Goal: Information Seeking & Learning: Learn about a topic

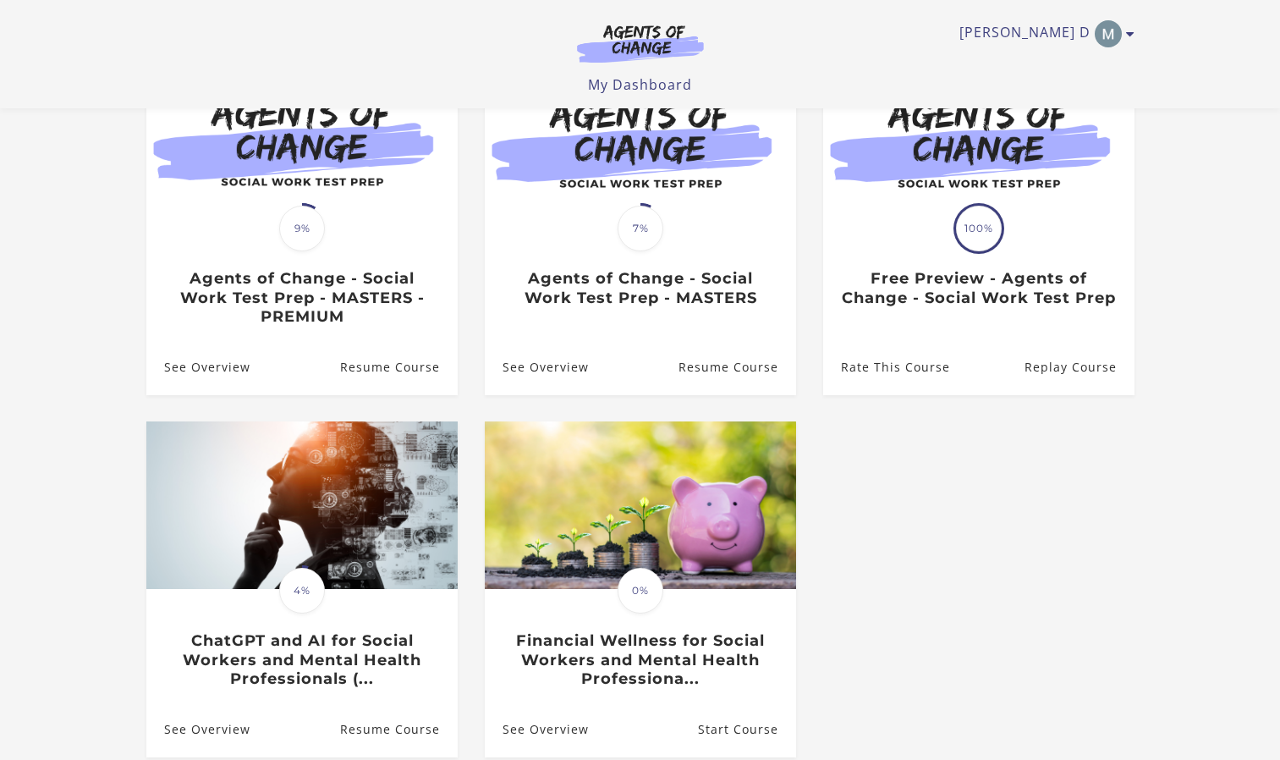
scroll to position [201, 0]
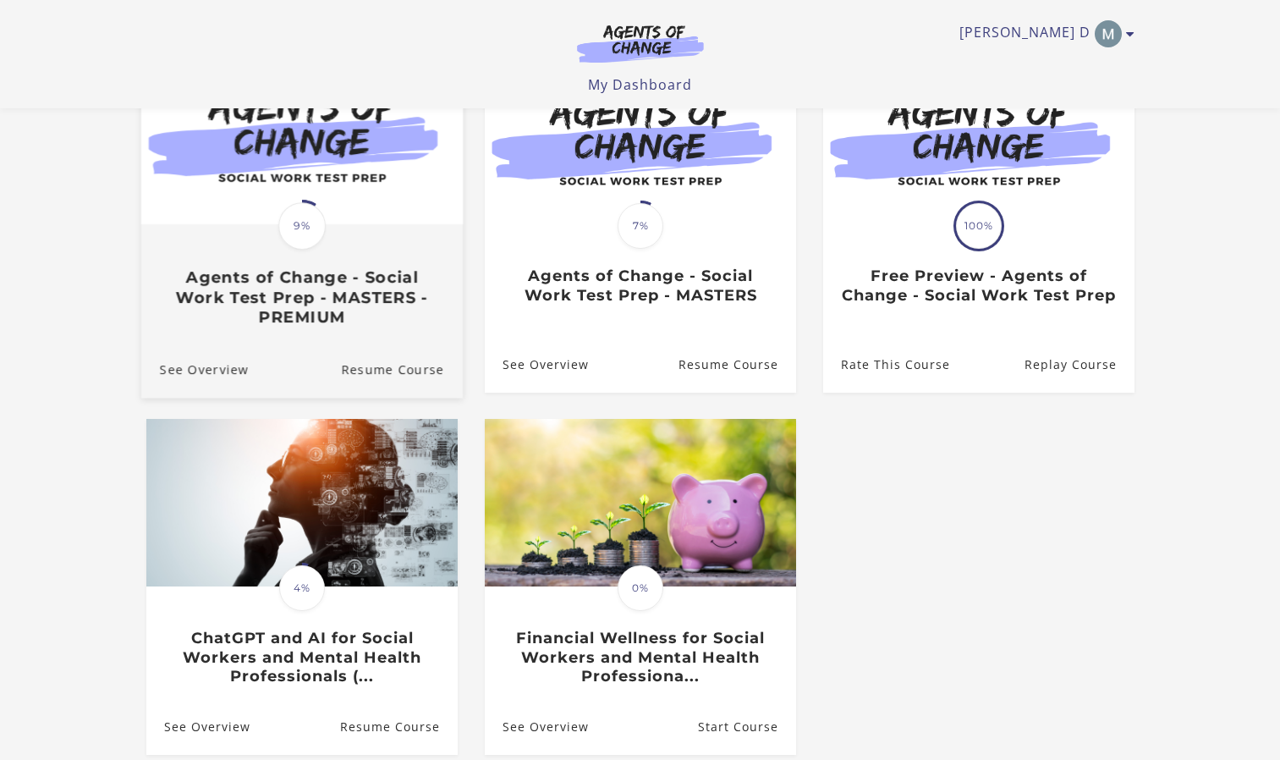
click at [352, 235] on div "Translation missing: en.liquid.partials.dashboard_course_card.progress_descript…" at bounding box center [300, 276] width 321 height 101
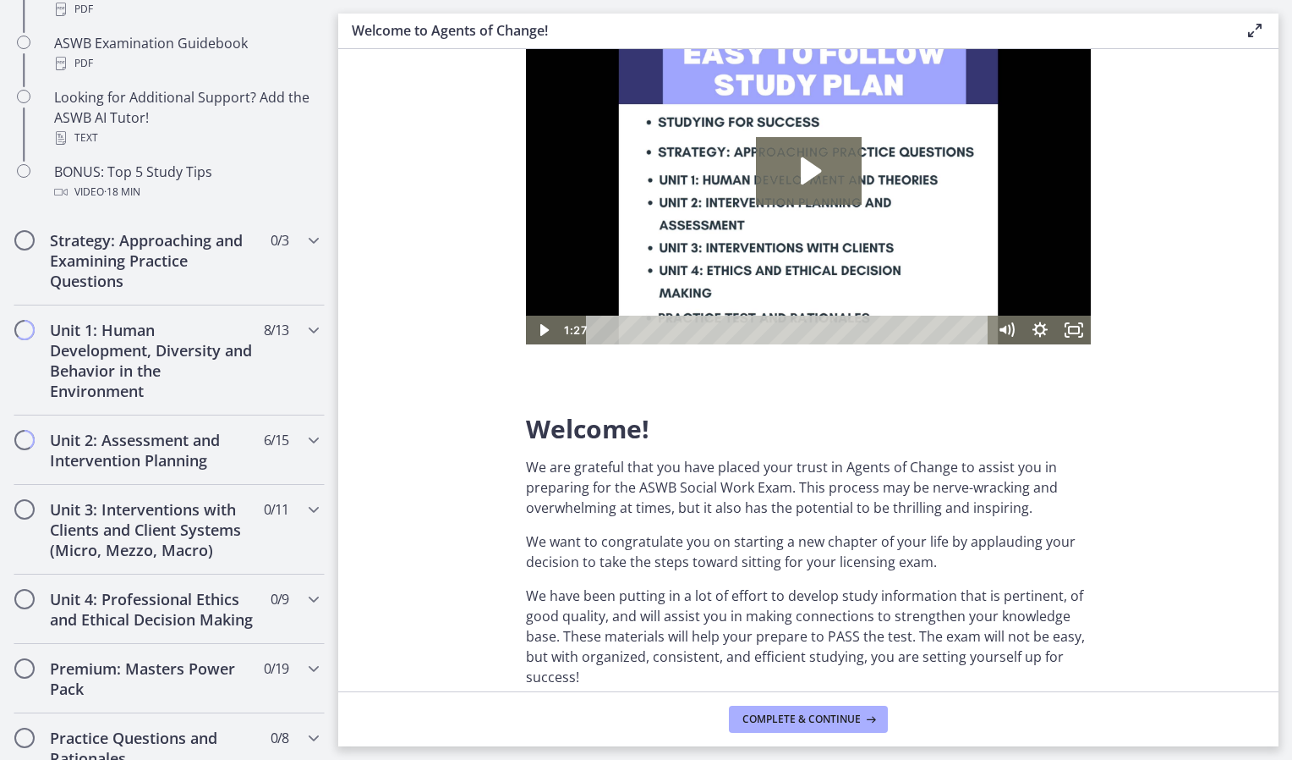
scroll to position [852, 0]
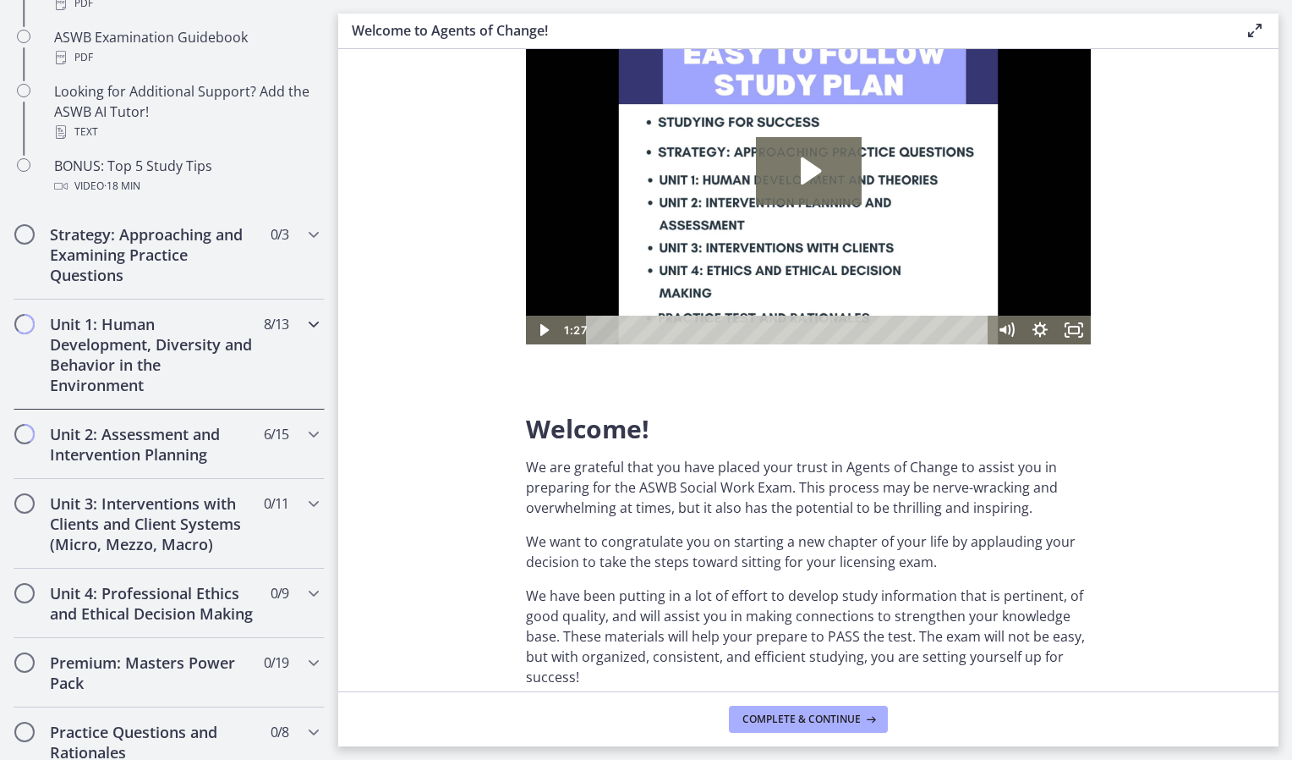
click at [183, 343] on h2 "Unit 1: Human Development, Diversity and Behavior in the Environment" at bounding box center [153, 354] width 206 height 81
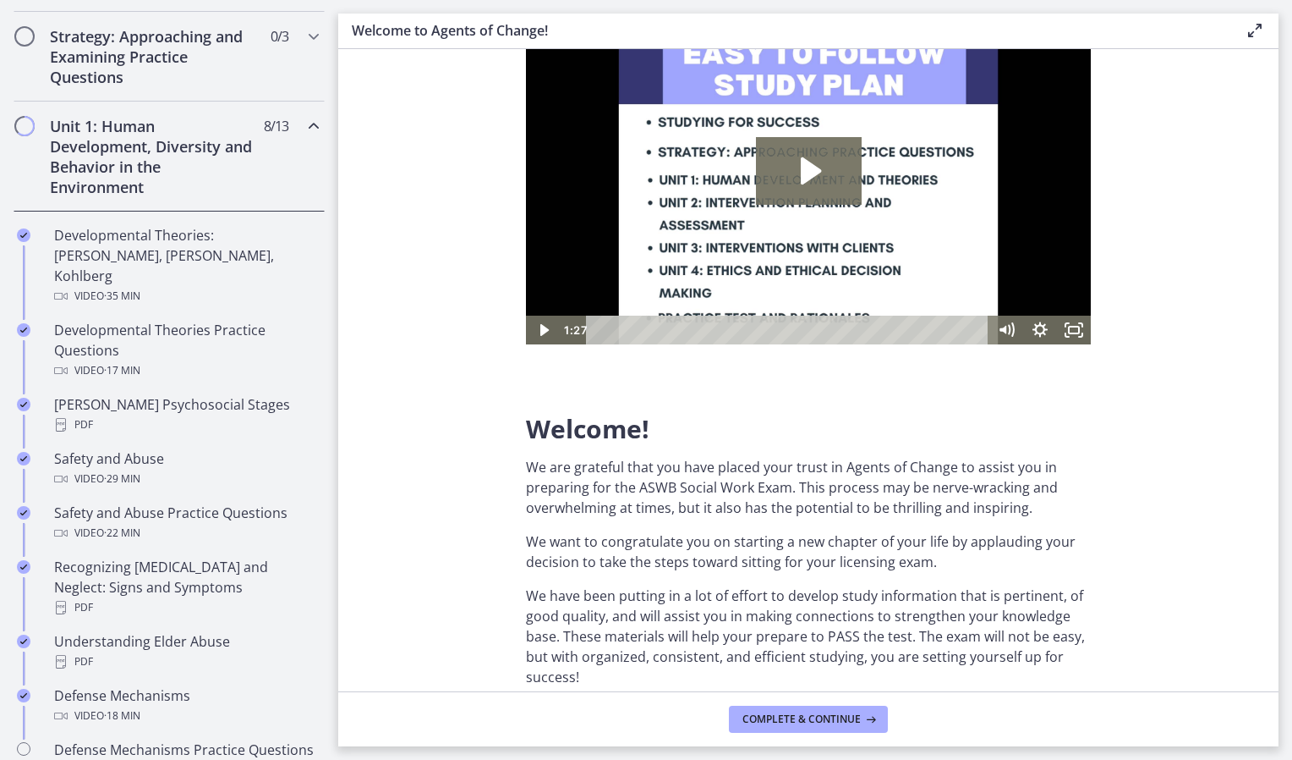
scroll to position [351, 0]
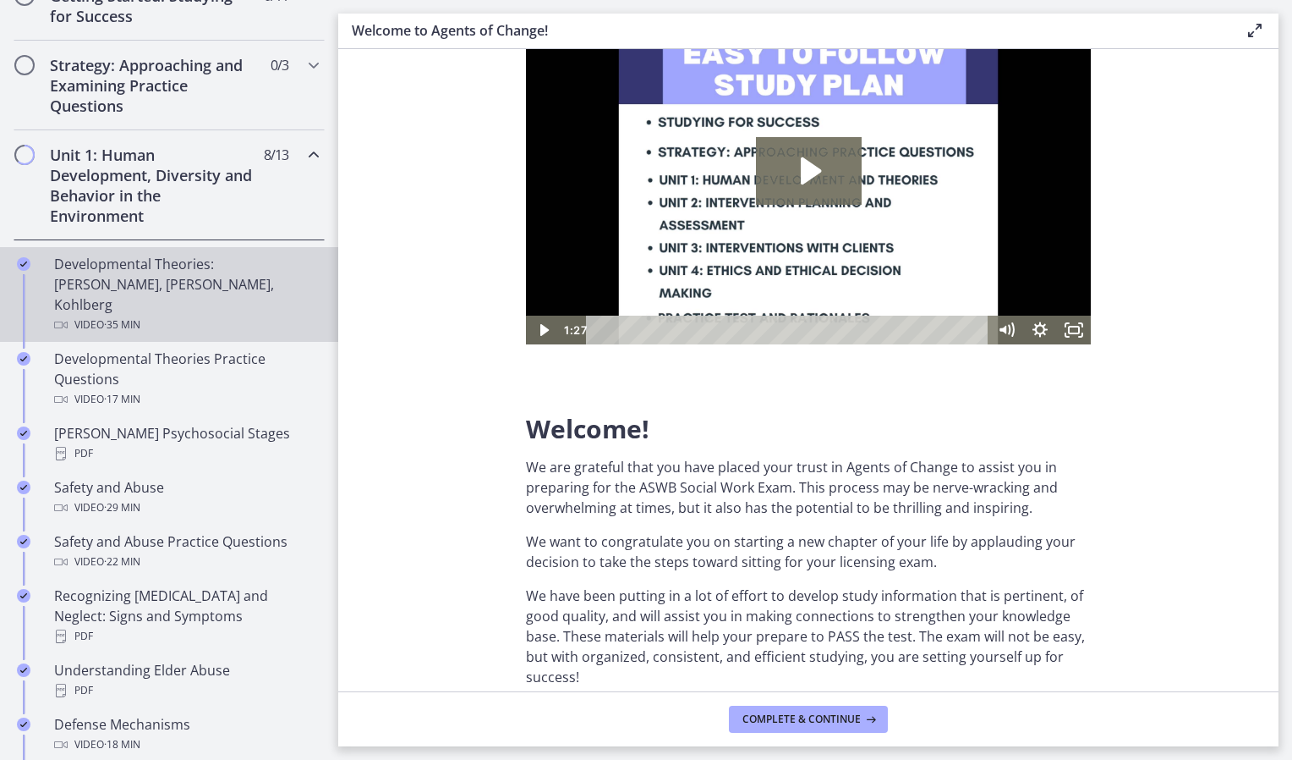
click at [156, 271] on div "Developmental Theories: Erikson, Piaget, Kohlberg Video · 35 min" at bounding box center [186, 294] width 264 height 81
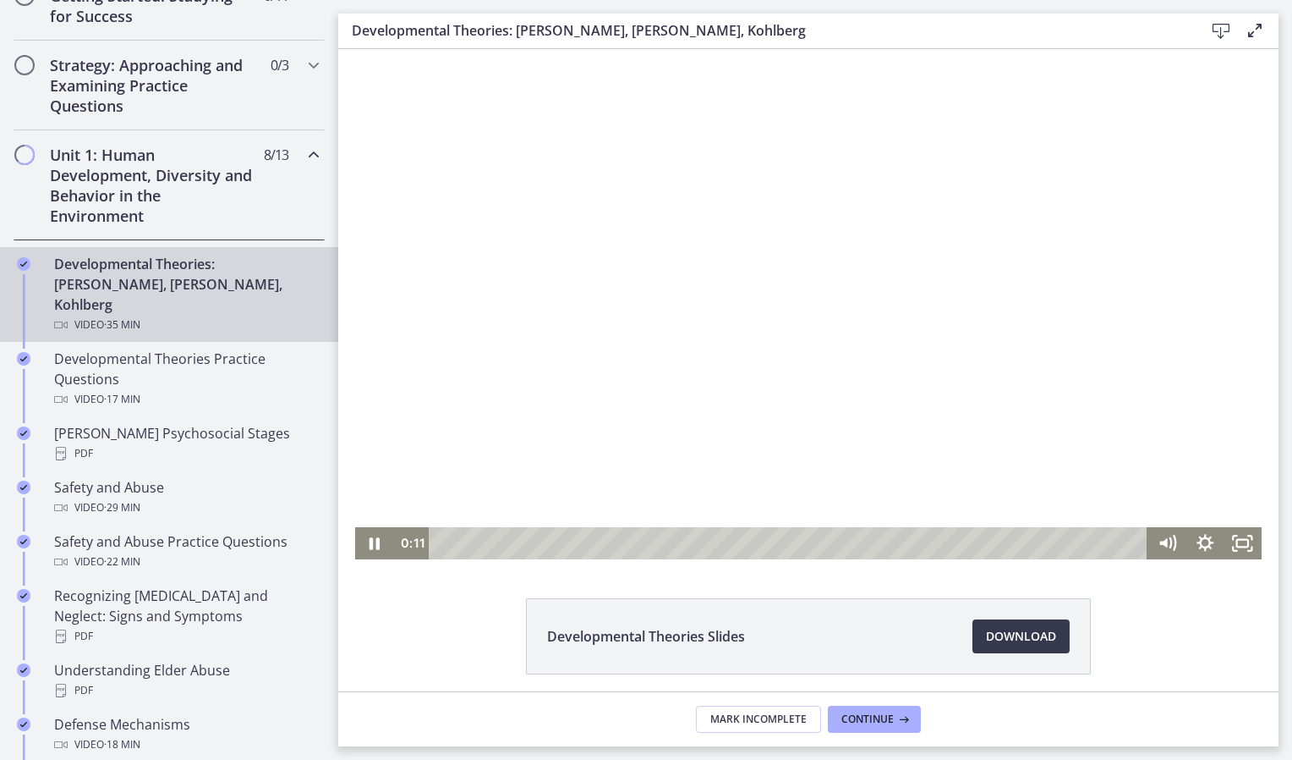
click at [748, 315] on div at bounding box center [808, 304] width 907 height 510
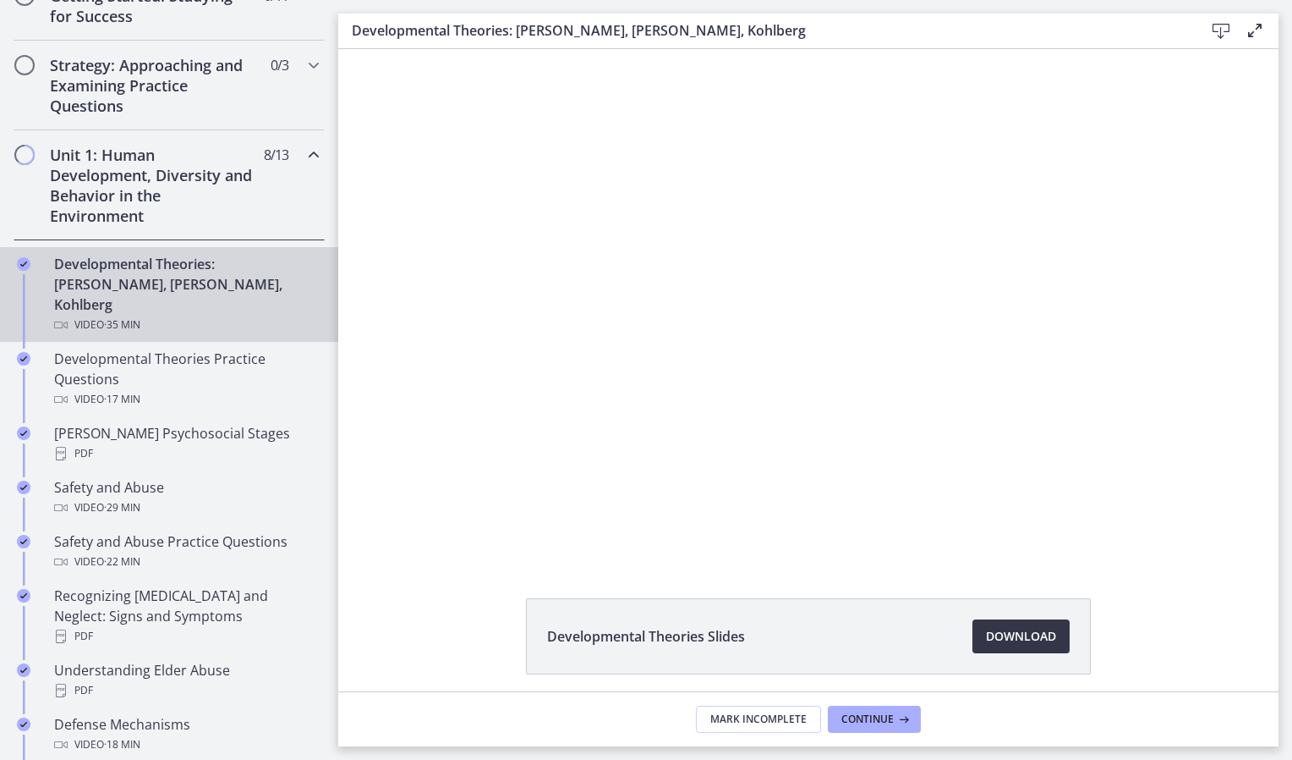
click at [1029, 629] on span "Download Opens in a new window" at bounding box center [1021, 636] width 70 height 20
